Goal: Navigation & Orientation: Find specific page/section

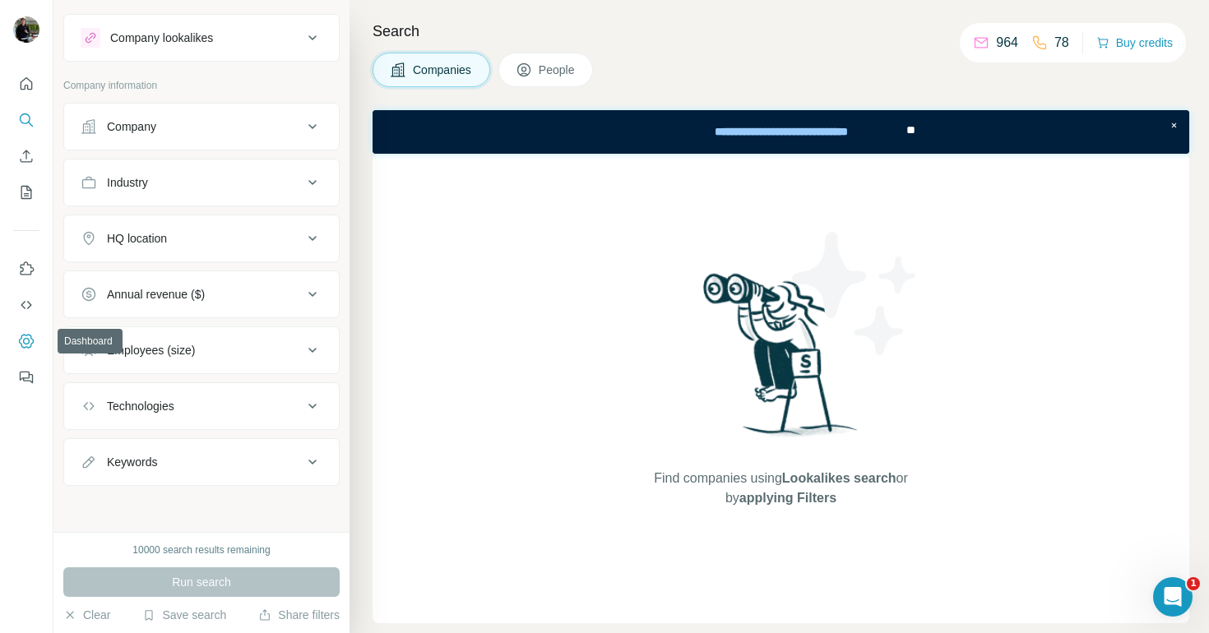
click at [25, 333] on icon "Dashboard" at bounding box center [26, 341] width 16 height 16
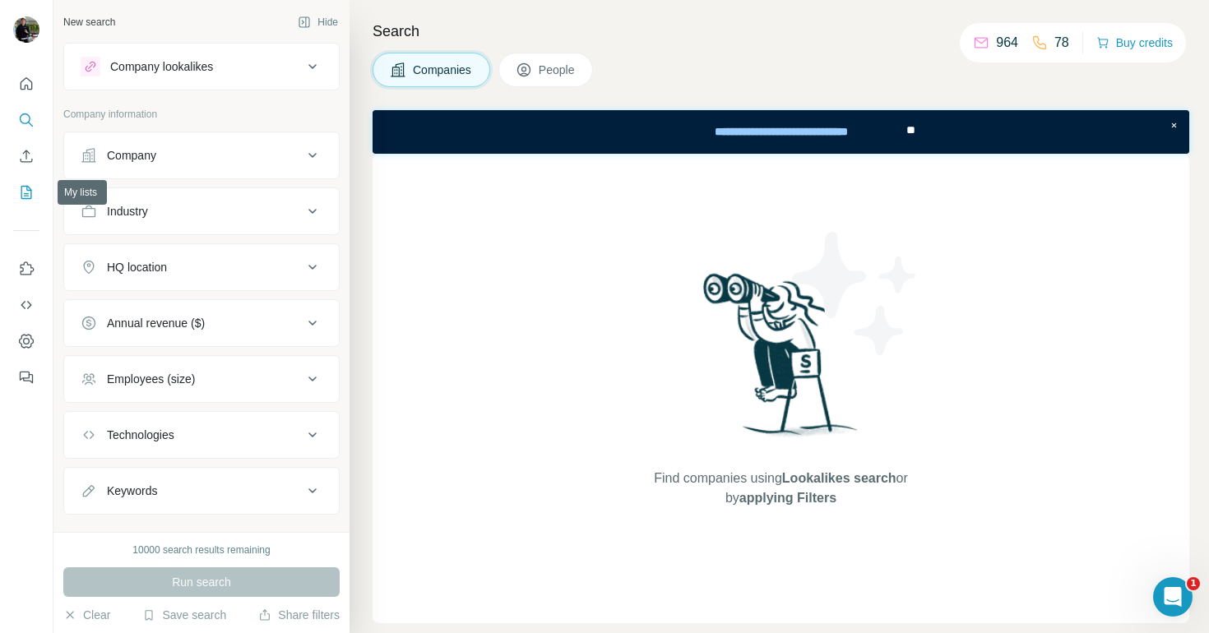
click at [20, 195] on icon "My lists" at bounding box center [26, 192] width 16 height 16
